Goal: Task Accomplishment & Management: Use online tool/utility

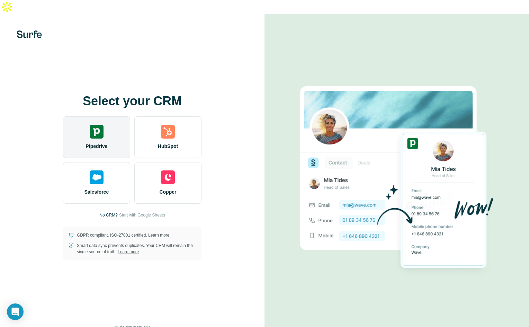
click at [97, 125] on img at bounding box center [97, 132] width 14 height 14
